Goal: Task Accomplishment & Management: Complete application form

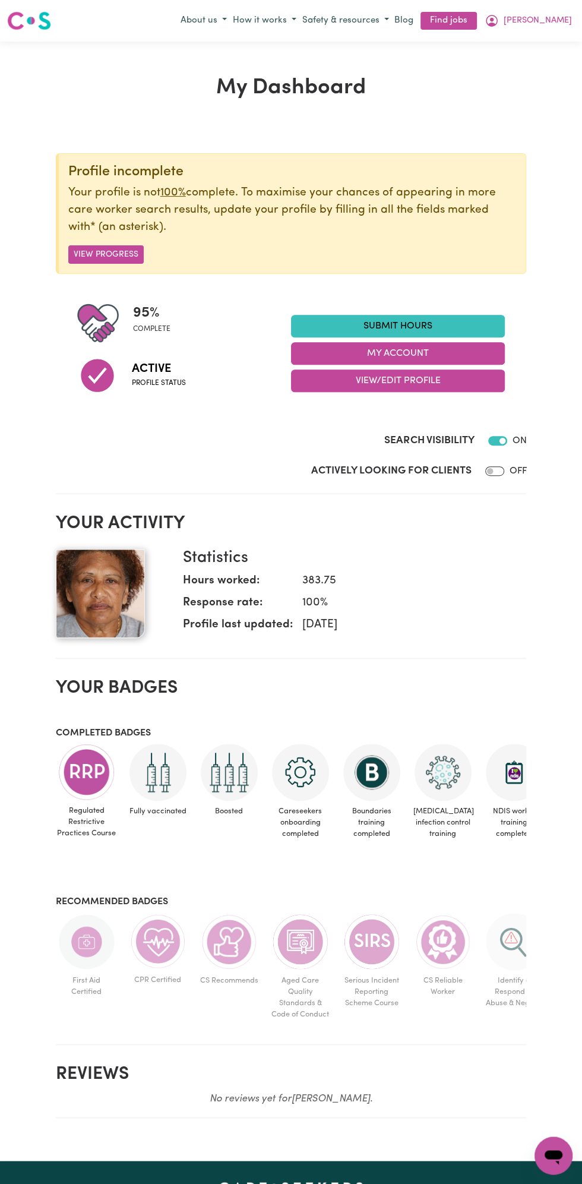
click at [412, 321] on link "Submit Hours" at bounding box center [398, 326] width 214 height 23
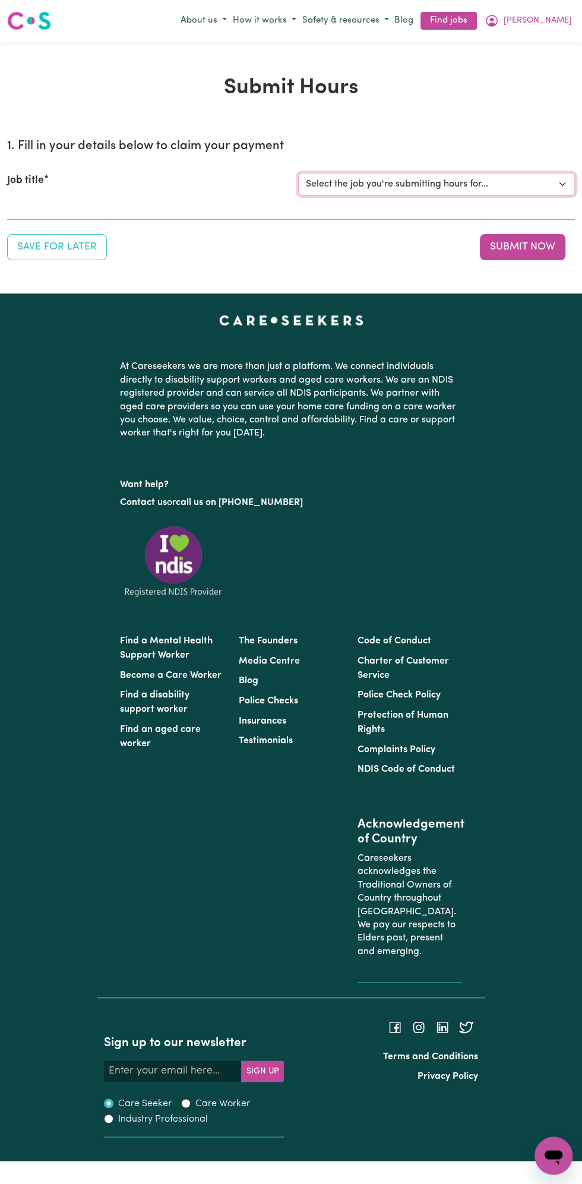
click at [419, 182] on select "Select the job you're submitting hours for... [Vartouhie ([PERSON_NAME]) [PERSO…" at bounding box center [436, 184] width 277 height 23
select select "13810"
click at [298, 173] on select "Select the job you're submitting hours for... [Vartouhie ([PERSON_NAME]) [PERSO…" at bounding box center [436, 184] width 277 height 23
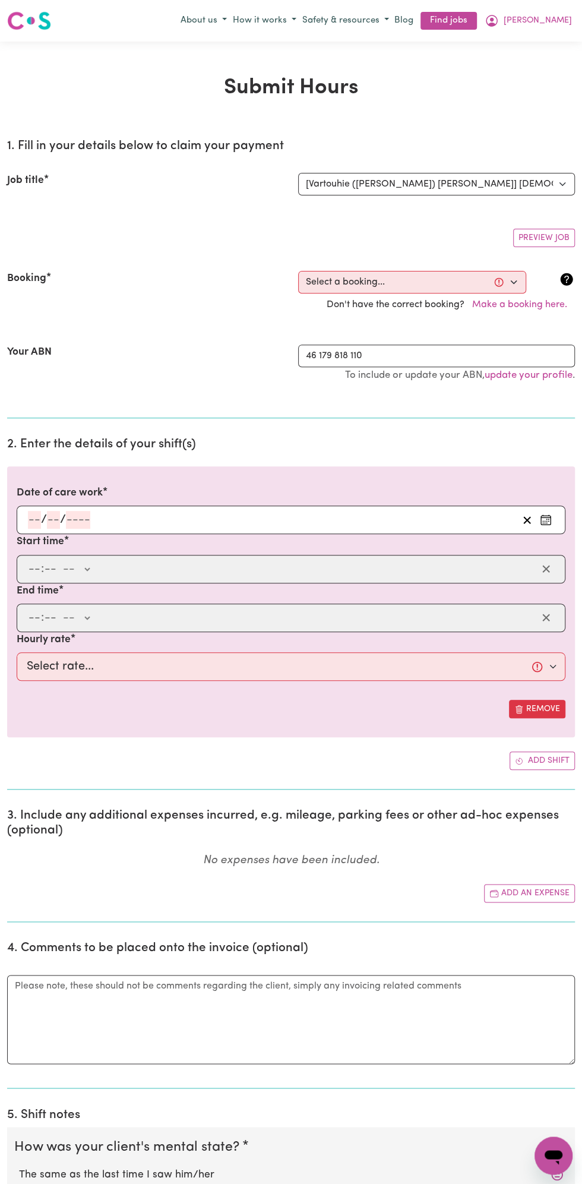
click at [43, 423] on div "1. Fill in your details below to claim your payment Job title Select the job yo…" at bounding box center [291, 1007] width 568 height 1755
click at [53, 521] on input "number" at bounding box center [53, 520] width 13 height 18
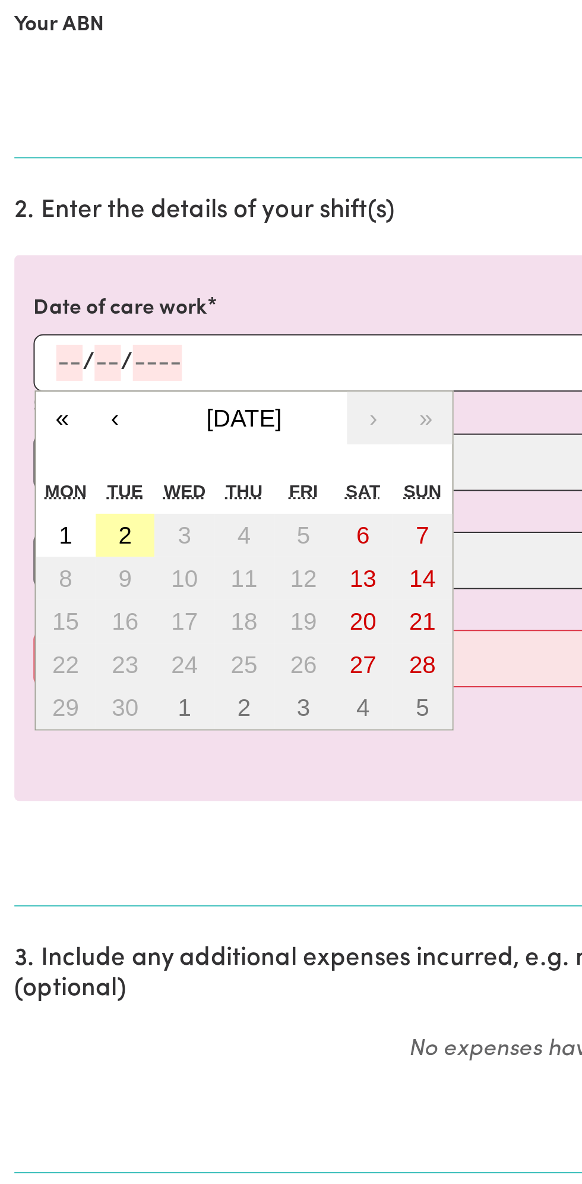
click at [67, 600] on button "2" at bounding box center [63, 605] width 30 height 21
type input "[DATE]"
type input "2"
type input "9"
type input "2025"
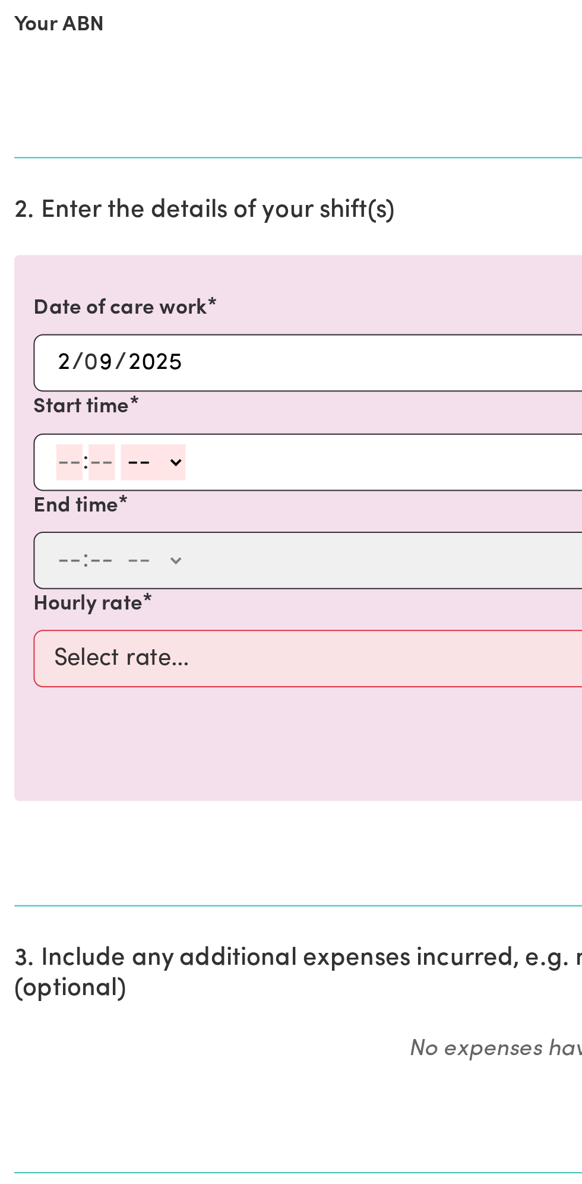
click at [30, 566] on input "number" at bounding box center [34, 569] width 13 height 18
type input "8"
type input "0"
click at [87, 563] on select "-- AM PM" at bounding box center [74, 569] width 32 height 18
select select "am"
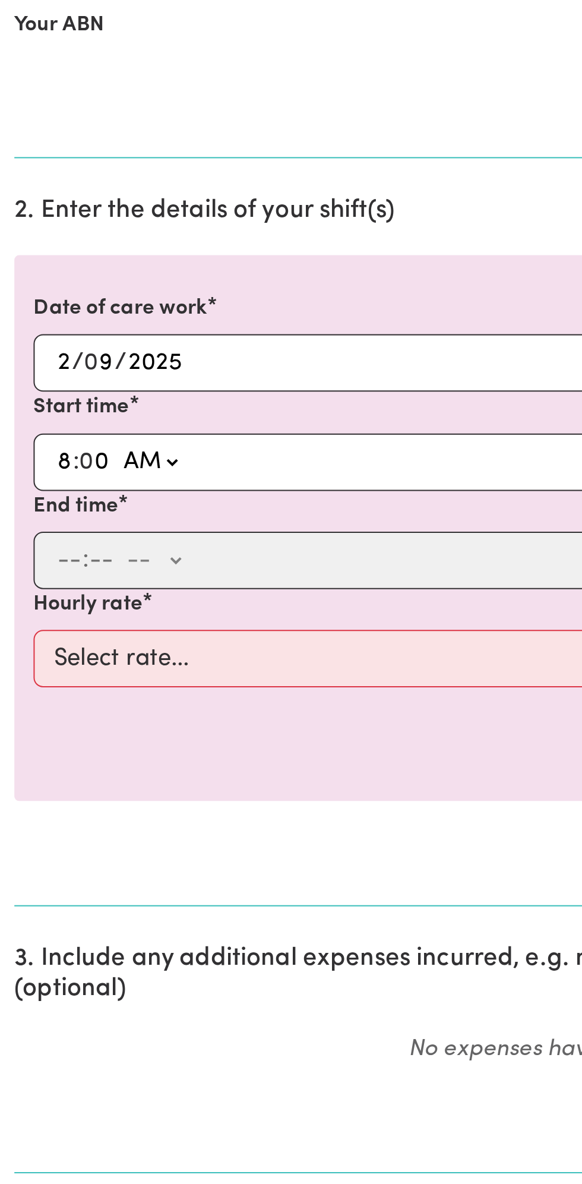
click at [58, 560] on select "-- AM PM" at bounding box center [74, 569] width 32 height 18
type input "08:00"
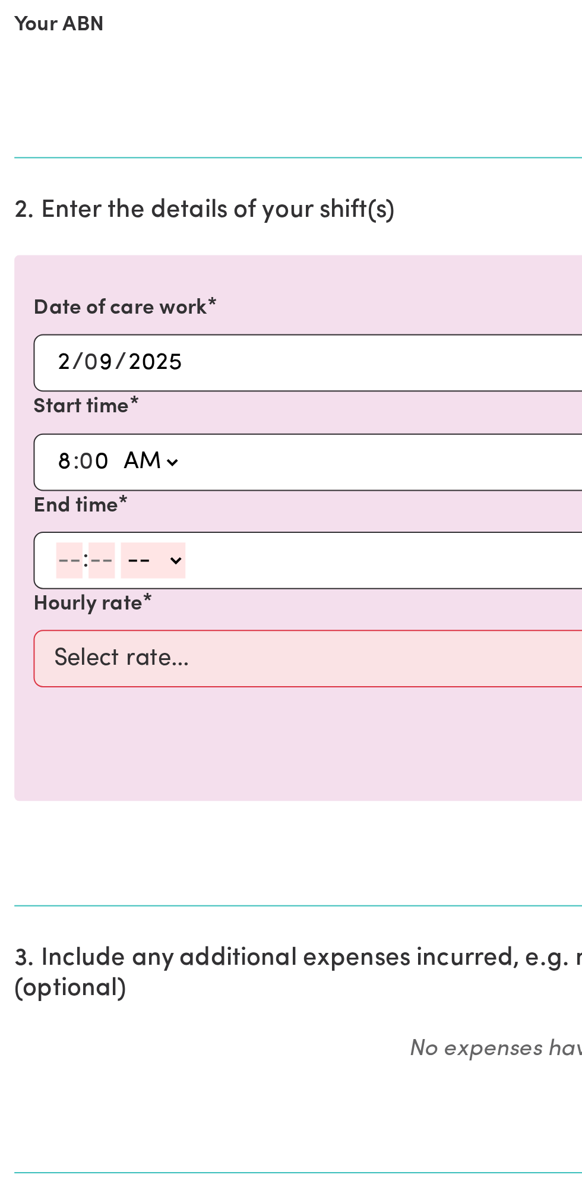
click at [30, 616] on input "number" at bounding box center [34, 618] width 13 height 18
type input "9"
type input "0"
click at [90, 616] on select "-- AM PM" at bounding box center [74, 618] width 32 height 18
select select "am"
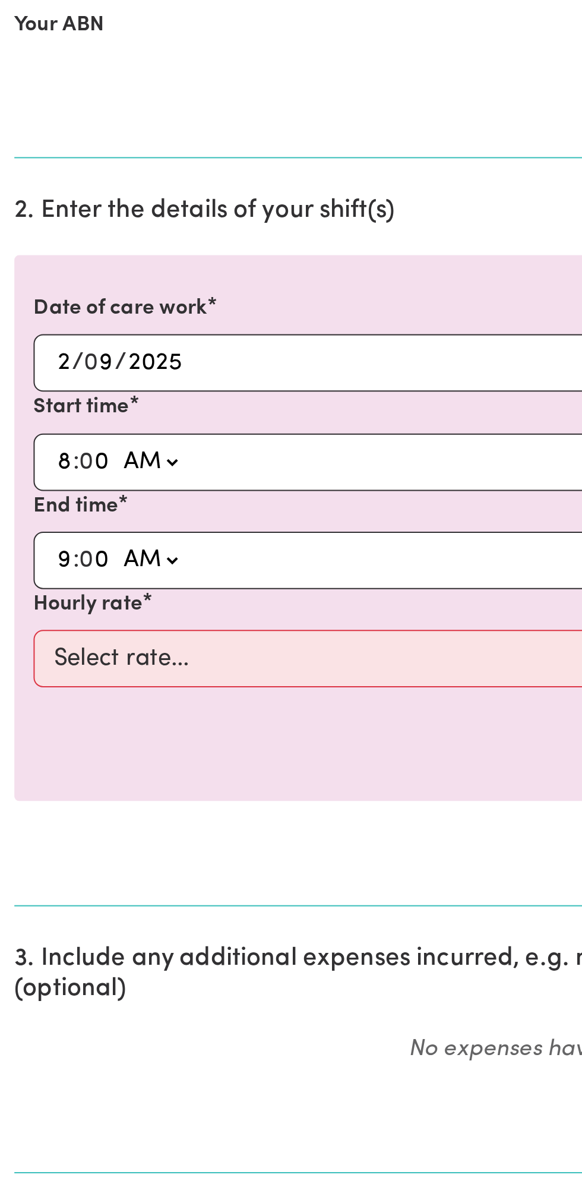
click at [58, 609] on select "-- AM PM" at bounding box center [74, 618] width 32 height 18
type input "09:00"
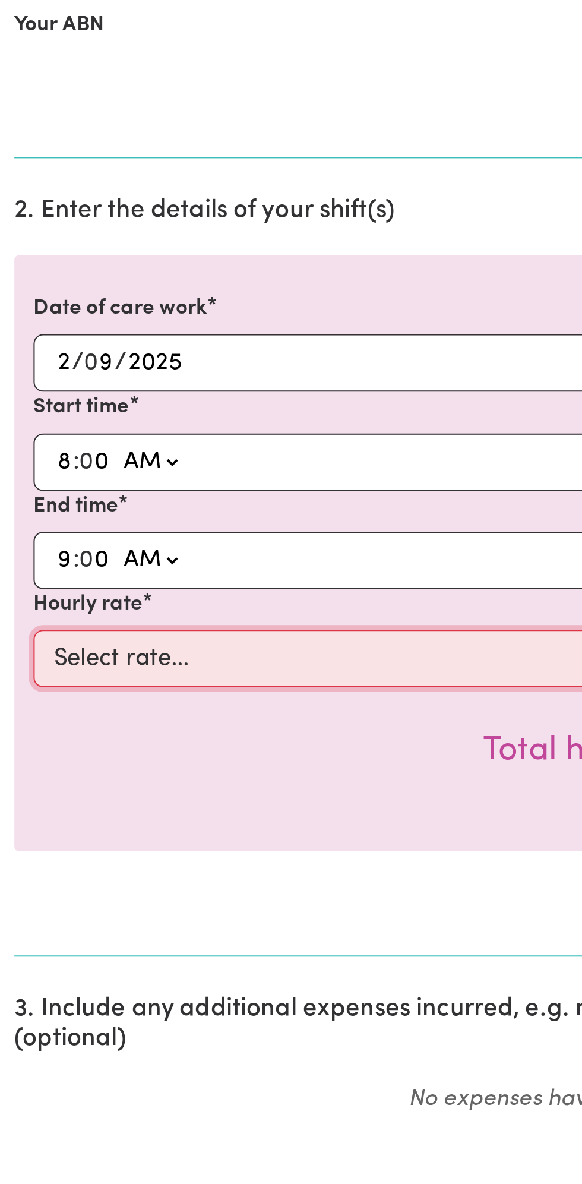
click at [130, 661] on select "Select rate... $49.00 (Weekday) $60.00 ([DATE])" at bounding box center [291, 666] width 549 height 29
select select "49-Weekday"
click at [17, 652] on select "Select rate... $49.00 (Weekday) $60.00 ([DATE])" at bounding box center [291, 666] width 549 height 29
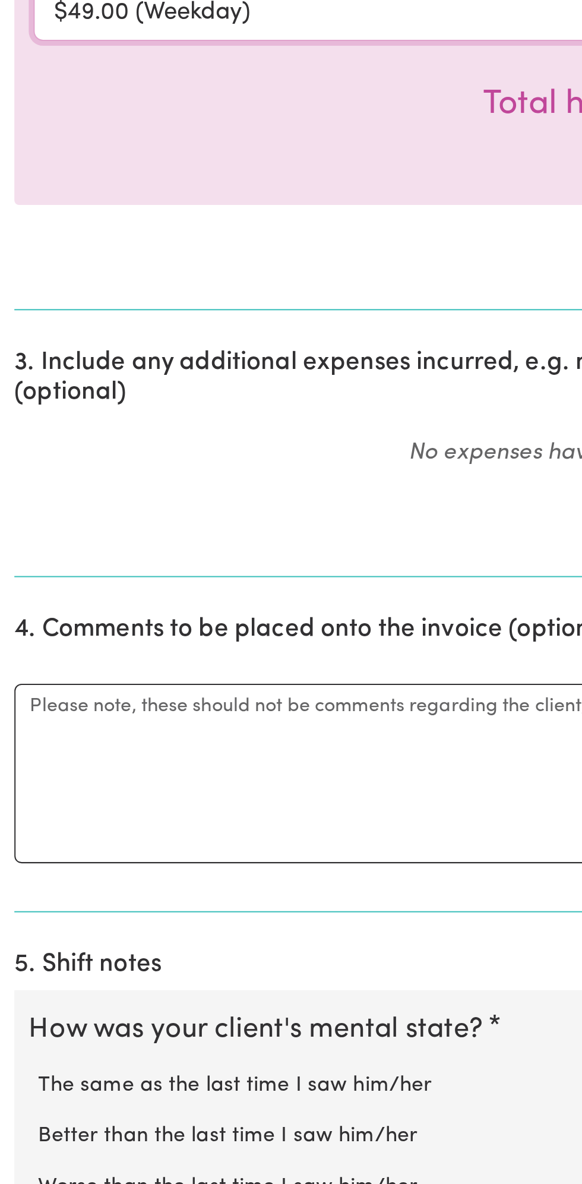
scroll to position [97, 0]
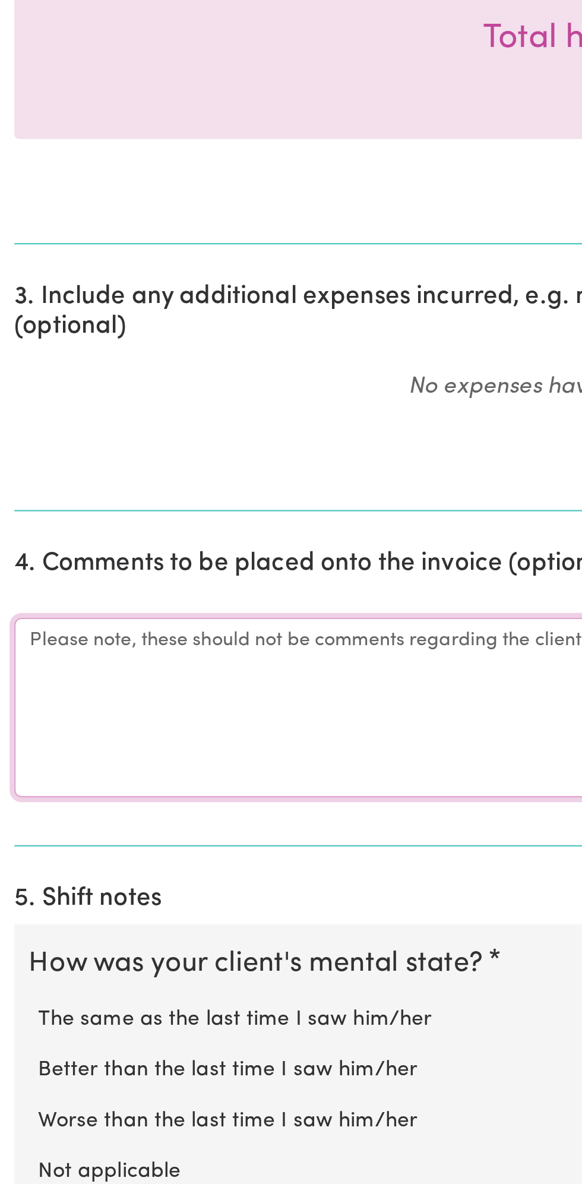
click at [67, 935] on textarea "Comments" at bounding box center [291, 947] width 568 height 89
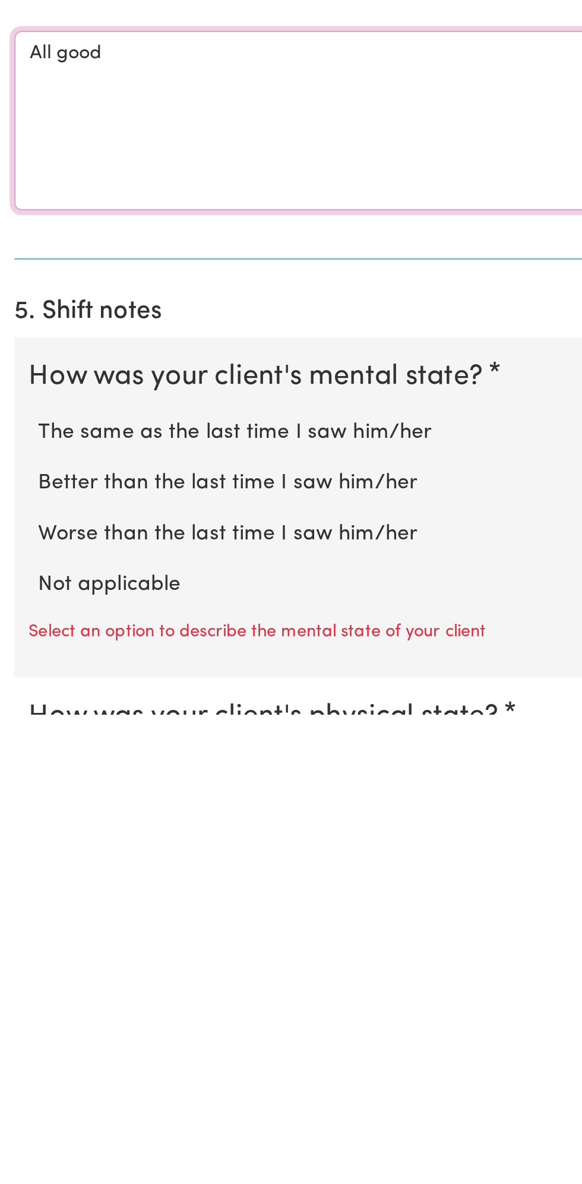
type textarea "All good"
click at [69, 1114] on label "Not applicable" at bounding box center [291, 1119] width 544 height 15
click at [19, 1112] on input "Not applicable" at bounding box center [18, 1112] width 1 height 1
radio input "true"
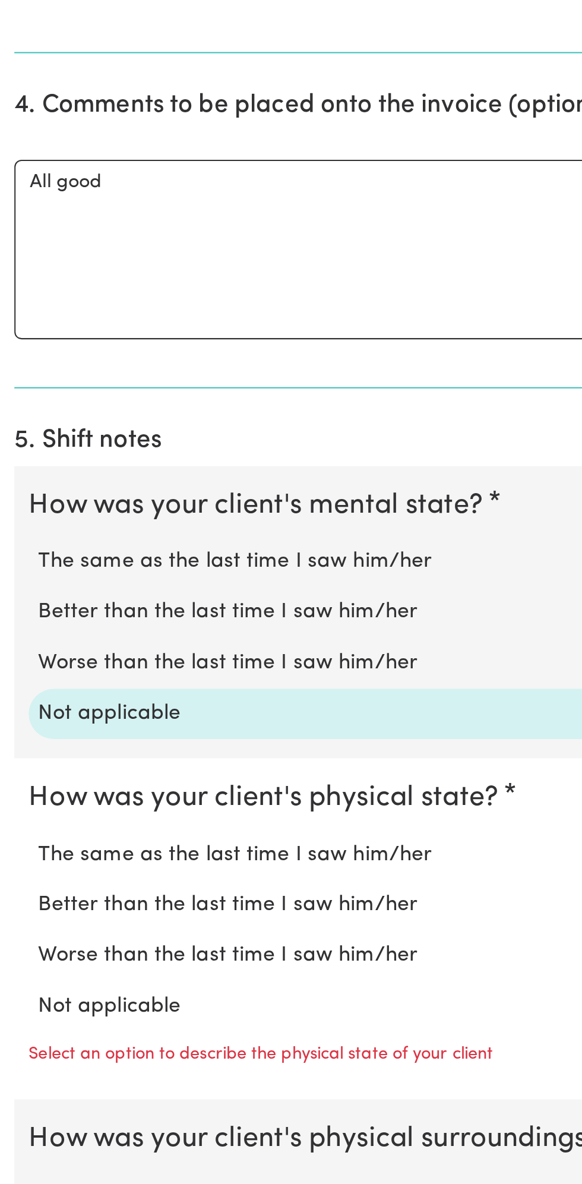
scroll to position [330, 0]
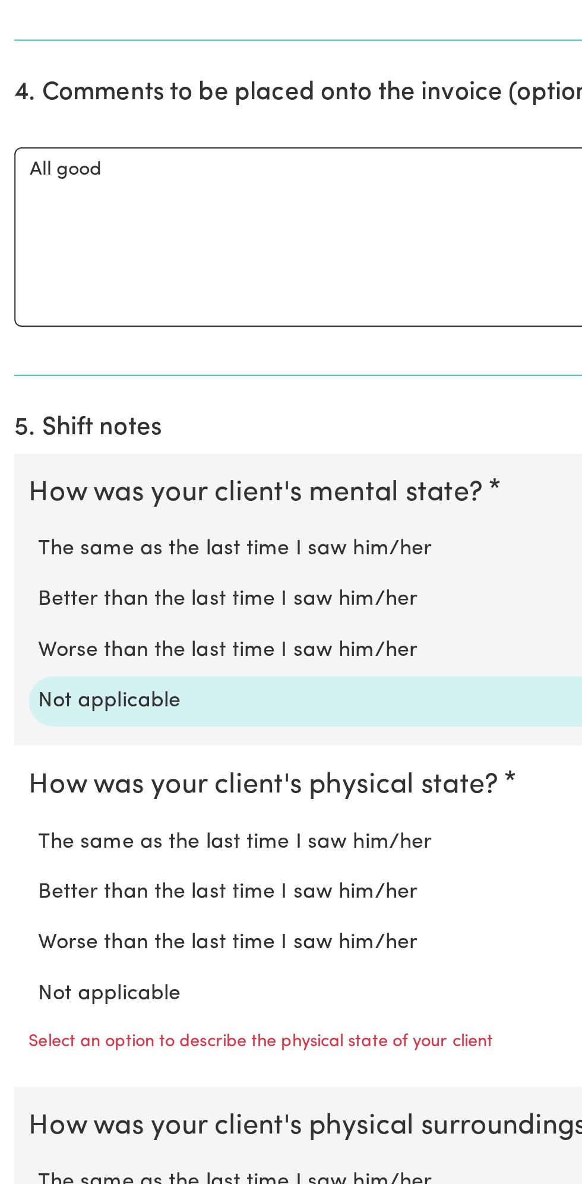
click at [75, 1086] on label "Not applicable" at bounding box center [291, 1090] width 544 height 15
click at [19, 1083] on input "Not applicable" at bounding box center [18, 1082] width 1 height 1
radio input "true"
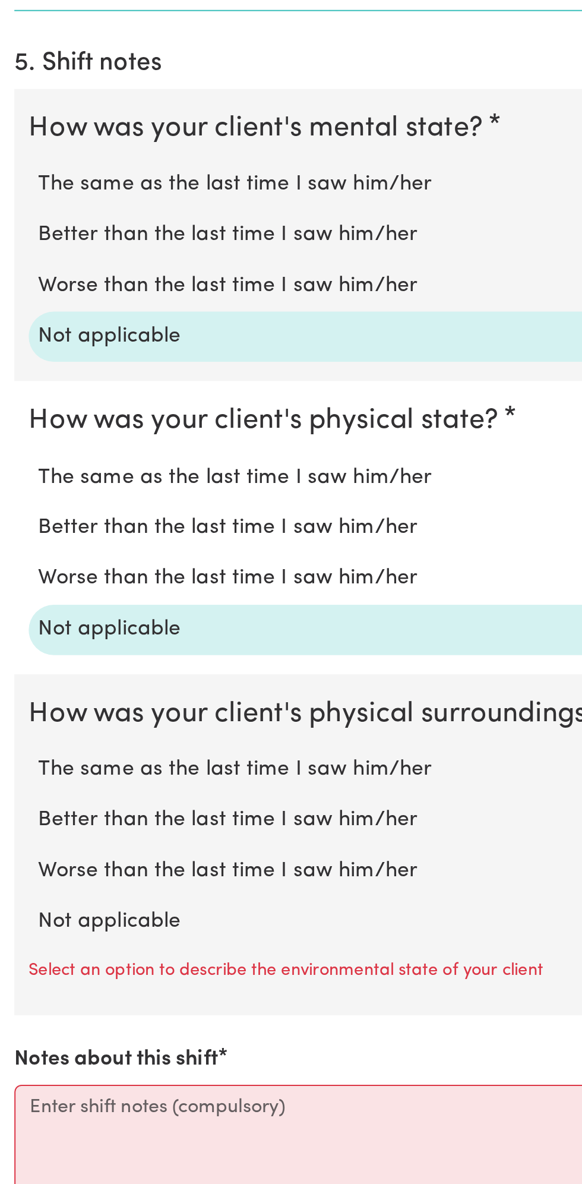
scroll to position [518, 0]
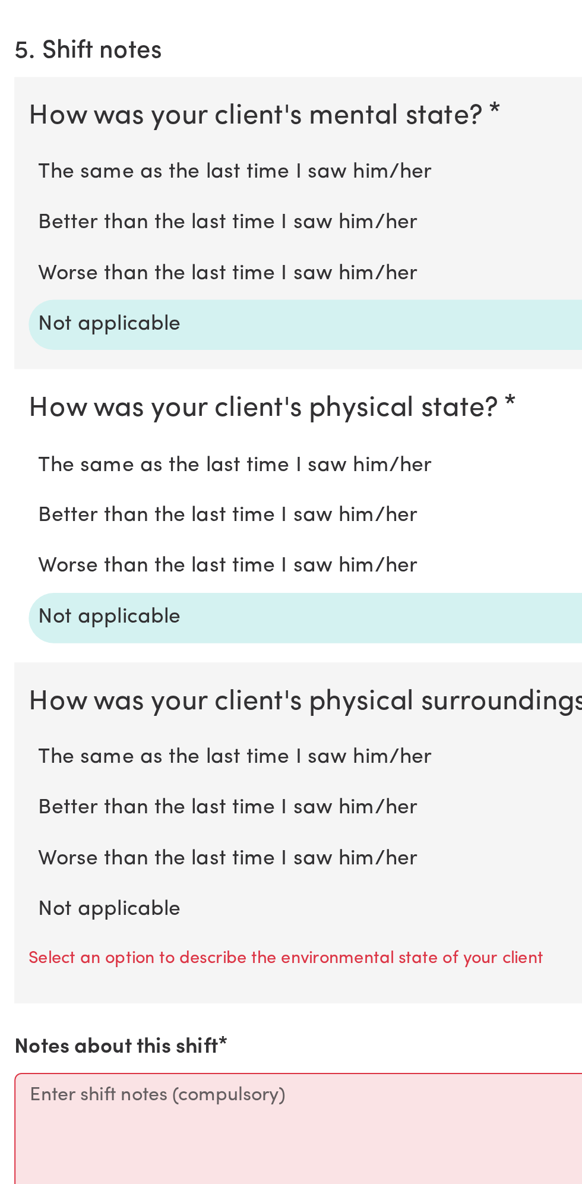
click at [73, 1043] on label "Not applicable" at bounding box center [291, 1048] width 544 height 15
click at [19, 1041] on input "Not applicable" at bounding box center [18, 1040] width 1 height 1
radio input "true"
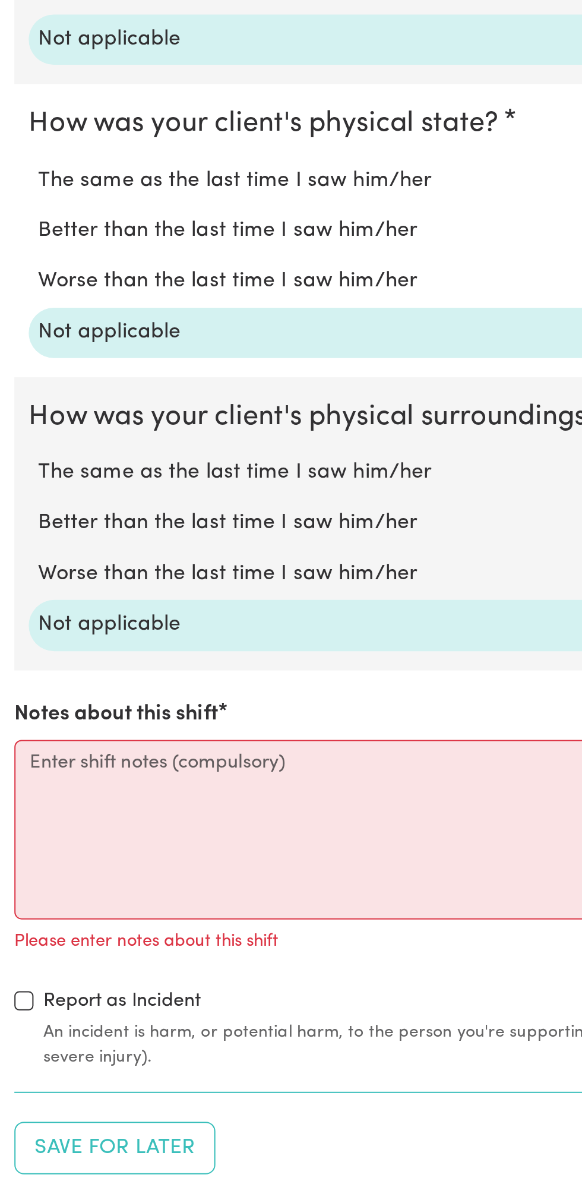
scroll to position [664, 0]
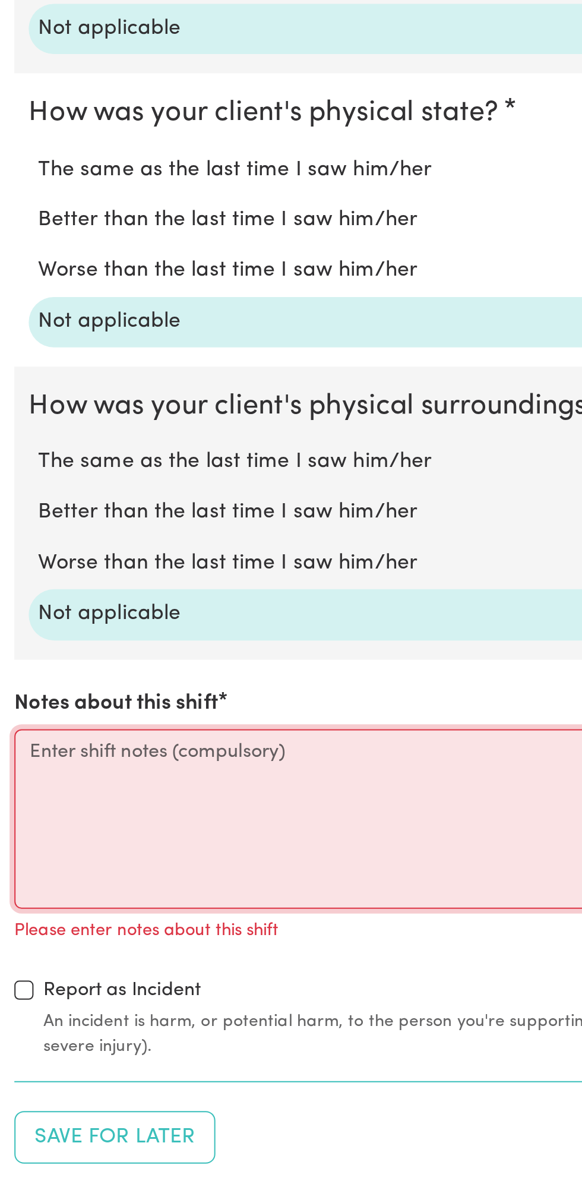
click at [55, 986] on textarea "Notes about this shift" at bounding box center [291, 1003] width 568 height 89
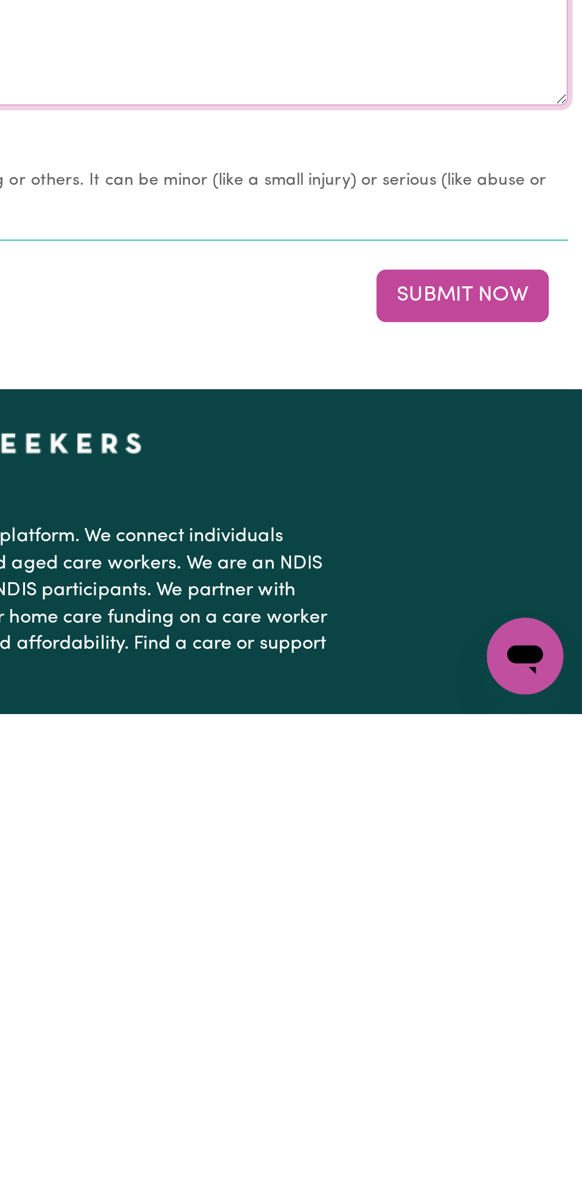
type textarea "Nothing changes all good"
click at [525, 970] on button "Submit Now" at bounding box center [523, 977] width 86 height 26
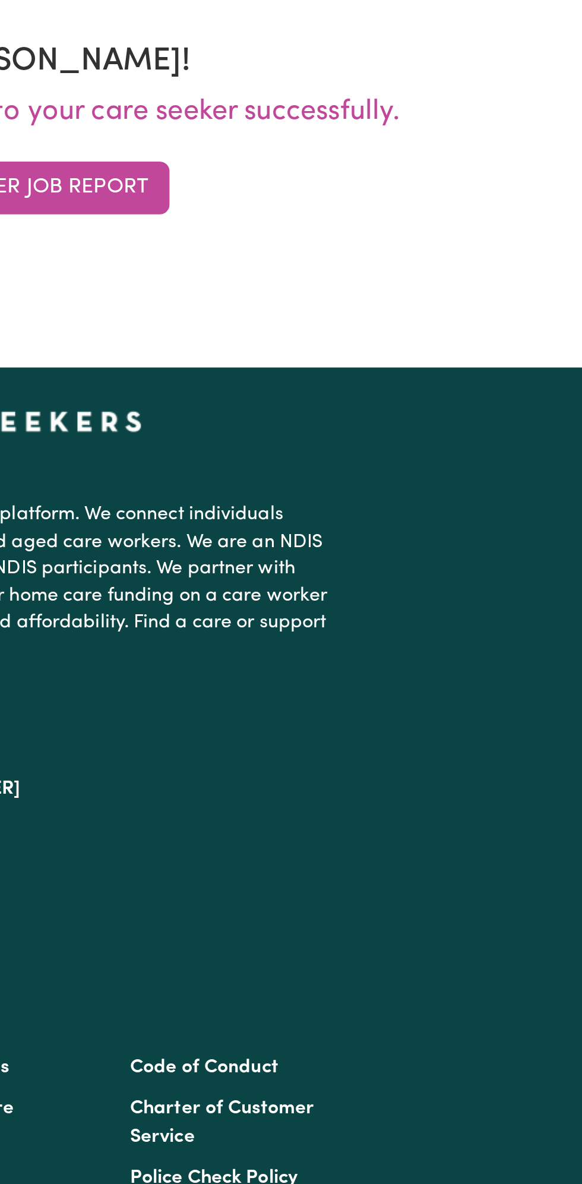
scroll to position [0, 0]
